Goal: Check status

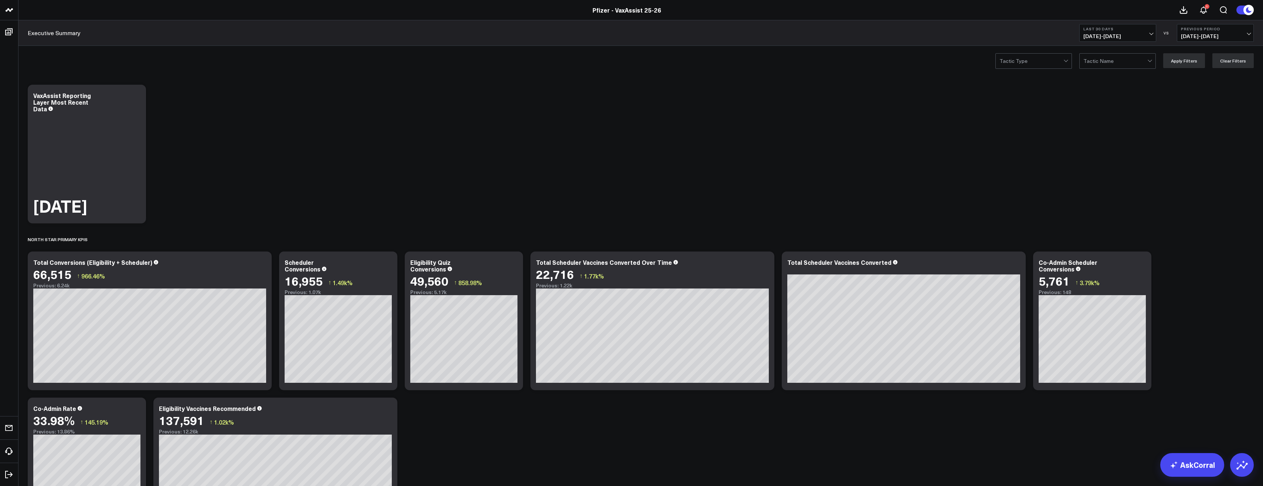
click at [1142, 40] on button "Last 30 Days [DATE] - [DATE]" at bounding box center [1117, 33] width 77 height 18
click at [1123, 239] on link "Custom Dates" at bounding box center [1118, 236] width 76 height 14
select select "8"
select select "2025"
click at [1149, 96] on div "4" at bounding box center [1153, 93] width 15 height 15
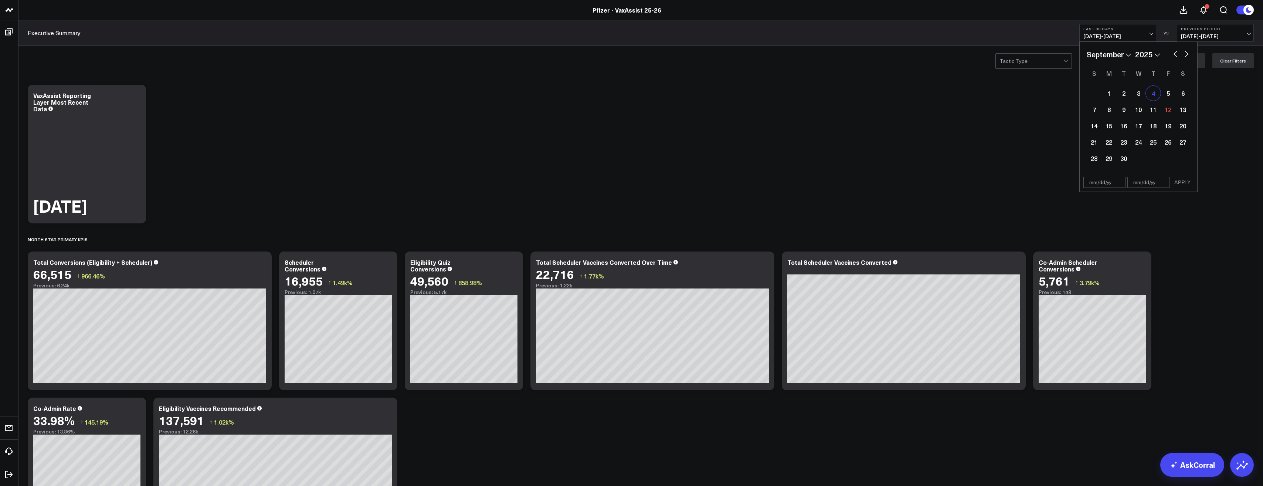
type input "[DATE]"
select select "8"
select select "2025"
click at [1136, 109] on div "10" at bounding box center [1138, 109] width 15 height 15
type input "[DATE]"
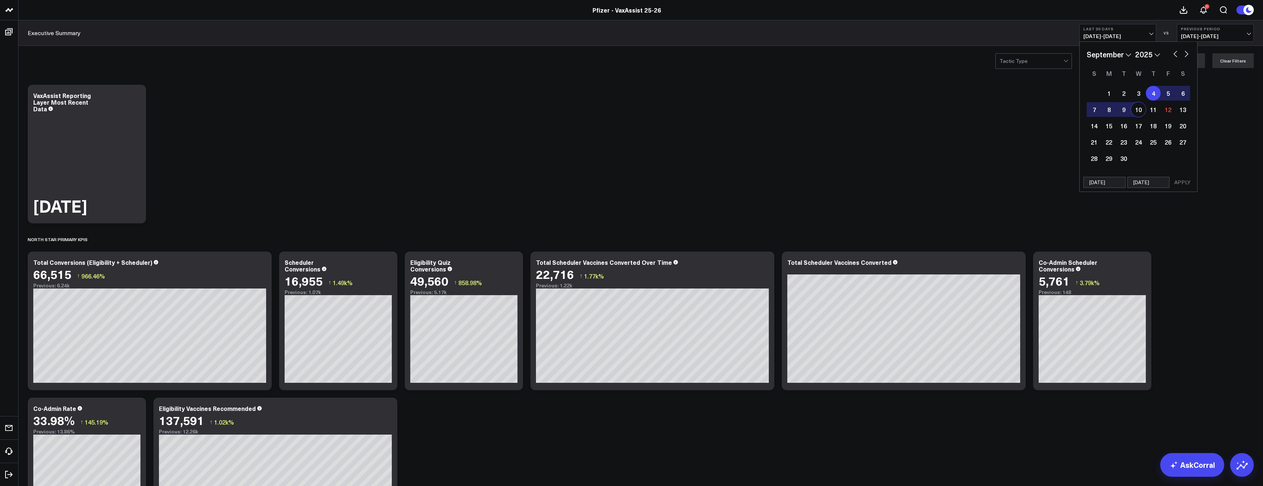
select select "8"
select select "2025"
click at [1187, 182] on button "APPLY" at bounding box center [1182, 182] width 22 height 11
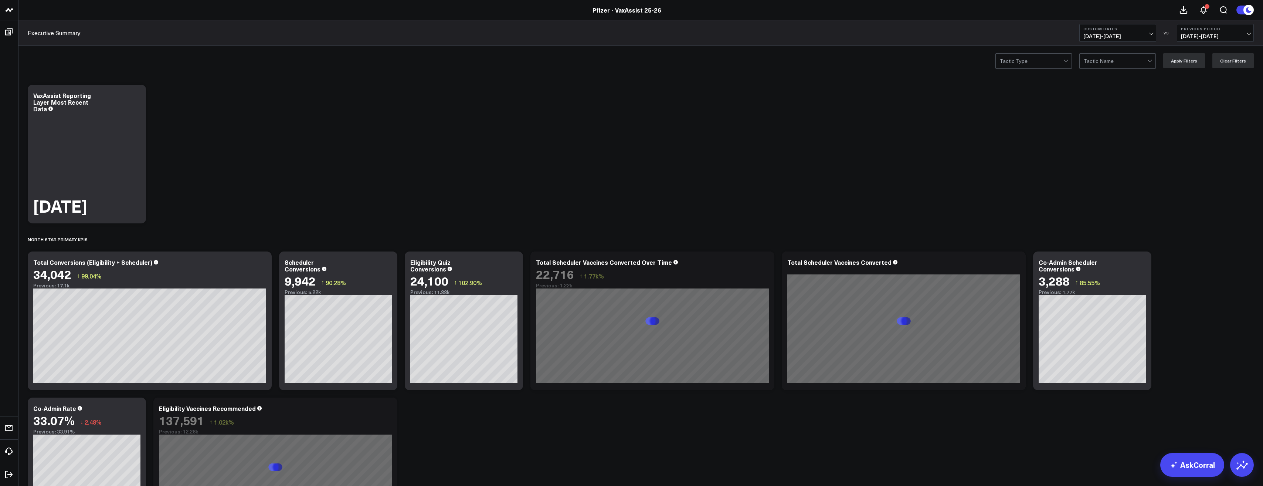
click at [1199, 37] on span "[DATE] - [DATE]" at bounding box center [1215, 36] width 69 height 6
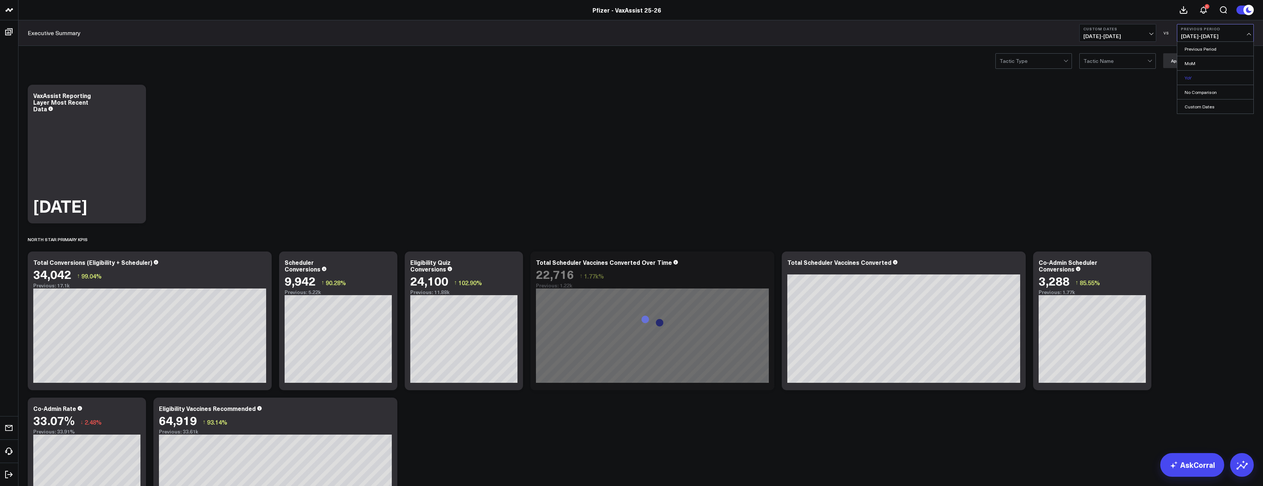
click at [1207, 79] on link "YoY" at bounding box center [1215, 78] width 76 height 14
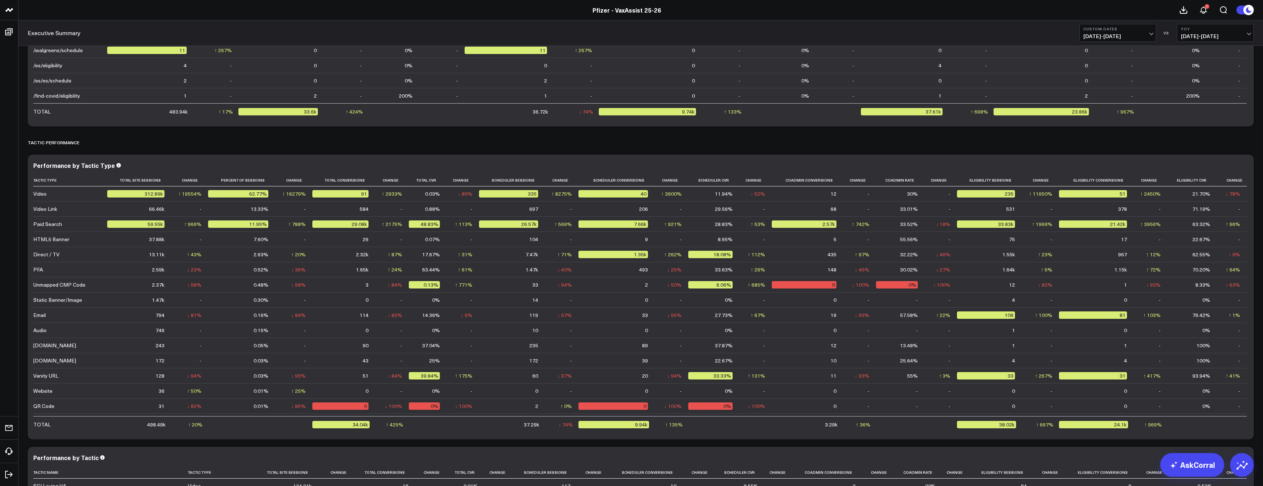
click at [1199, 34] on span "[DATE] - [DATE]" at bounding box center [1215, 36] width 69 height 6
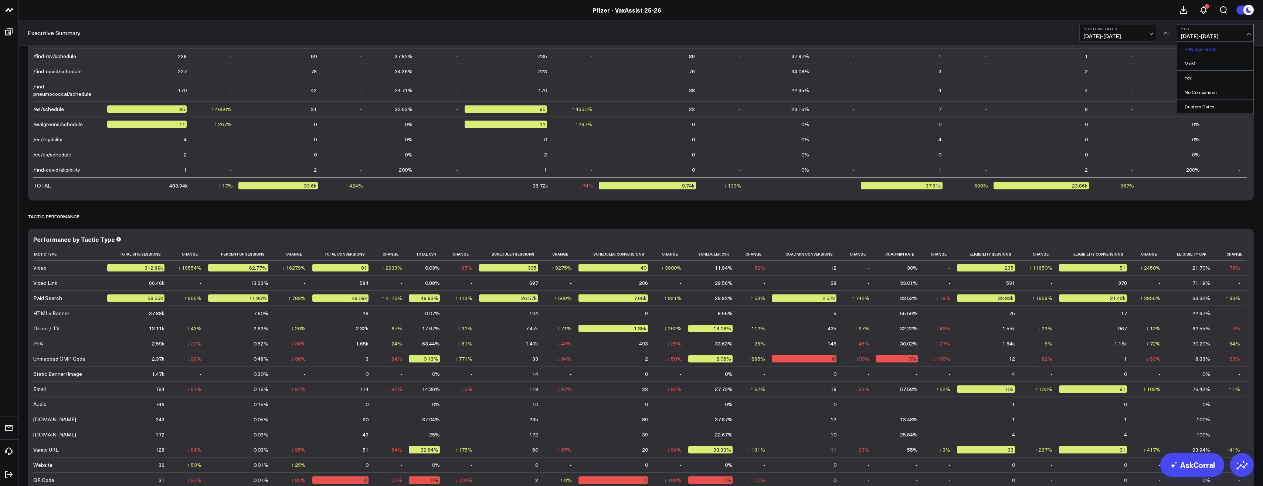
scroll to position [998, 0]
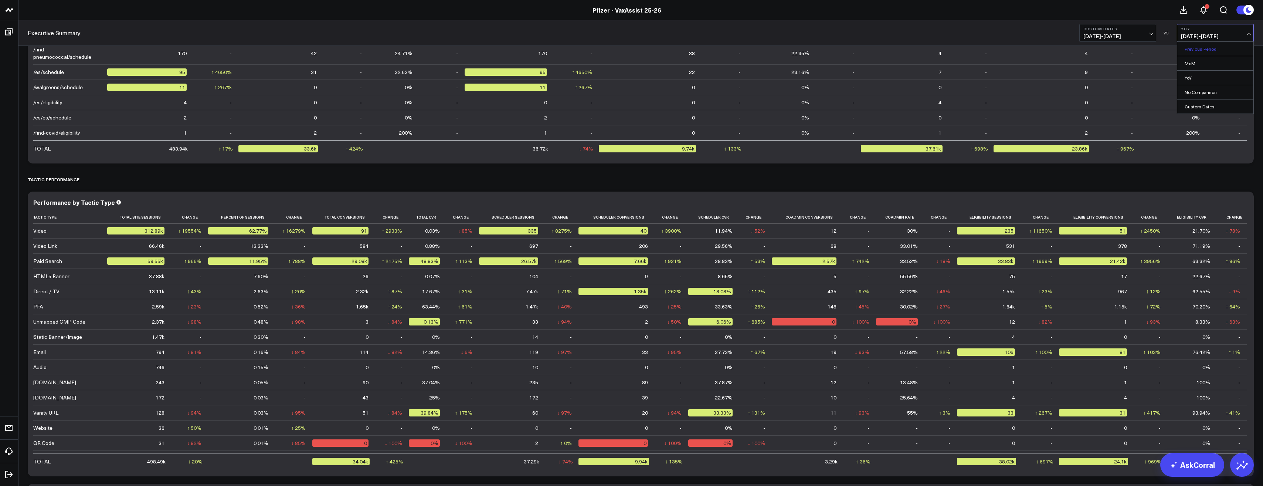
click at [1201, 53] on link "Previous Period" at bounding box center [1215, 49] width 76 height 14
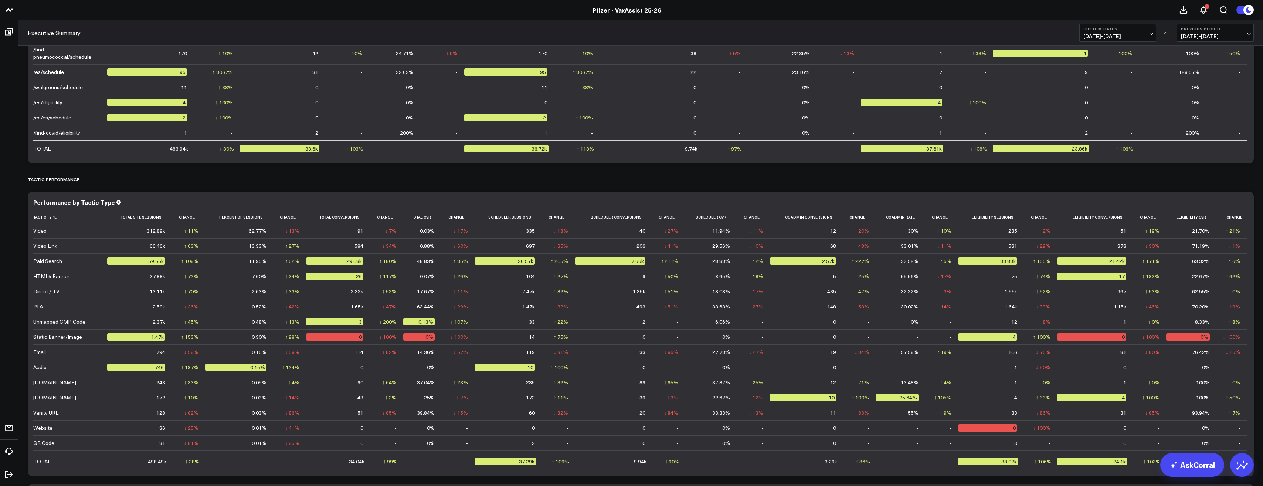
click at [1211, 28] on b "Previous Period" at bounding box center [1215, 29] width 69 height 4
click at [1203, 77] on link "YoY" at bounding box center [1215, 78] width 76 height 14
